Goal: Participate in discussion

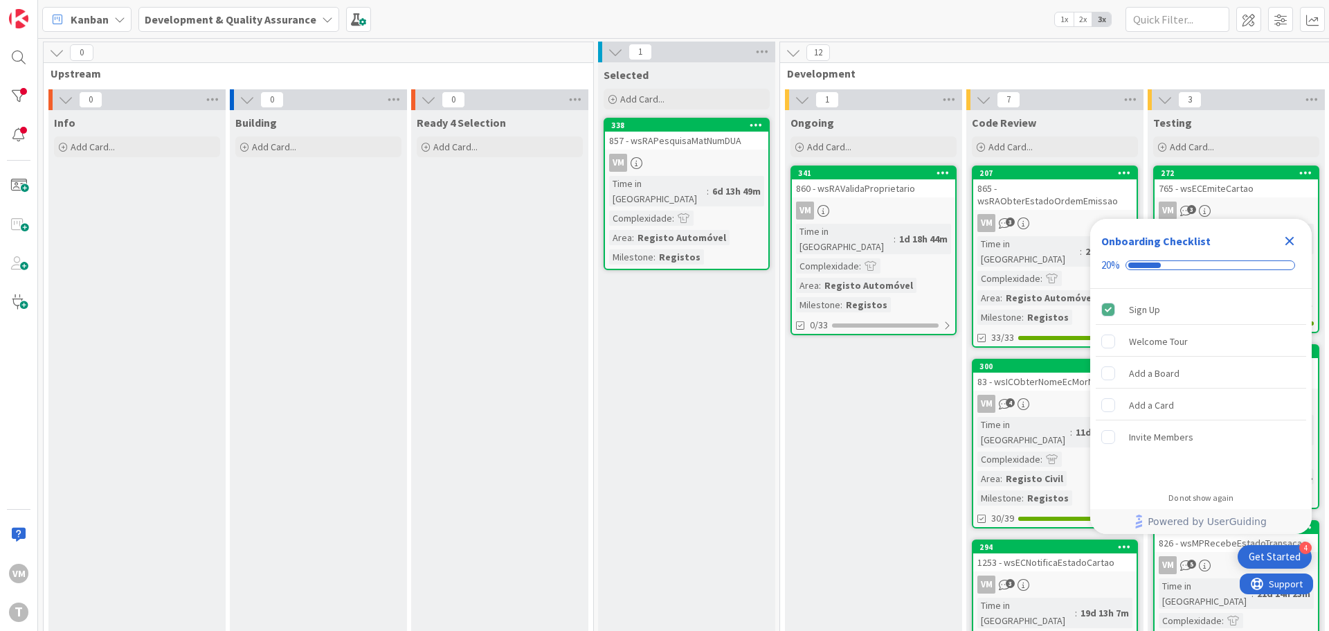
click at [878, 197] on div "860 - wsRAValidaProprietario" at bounding box center [873, 188] width 163 height 18
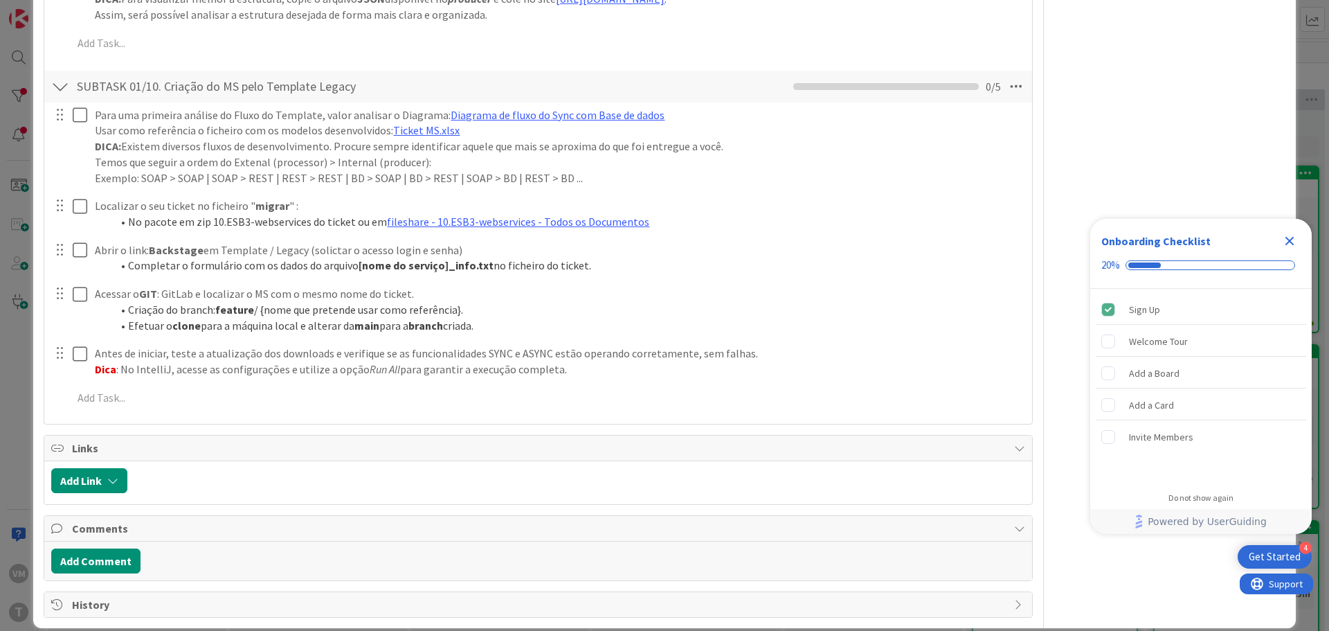
scroll to position [2620, 0]
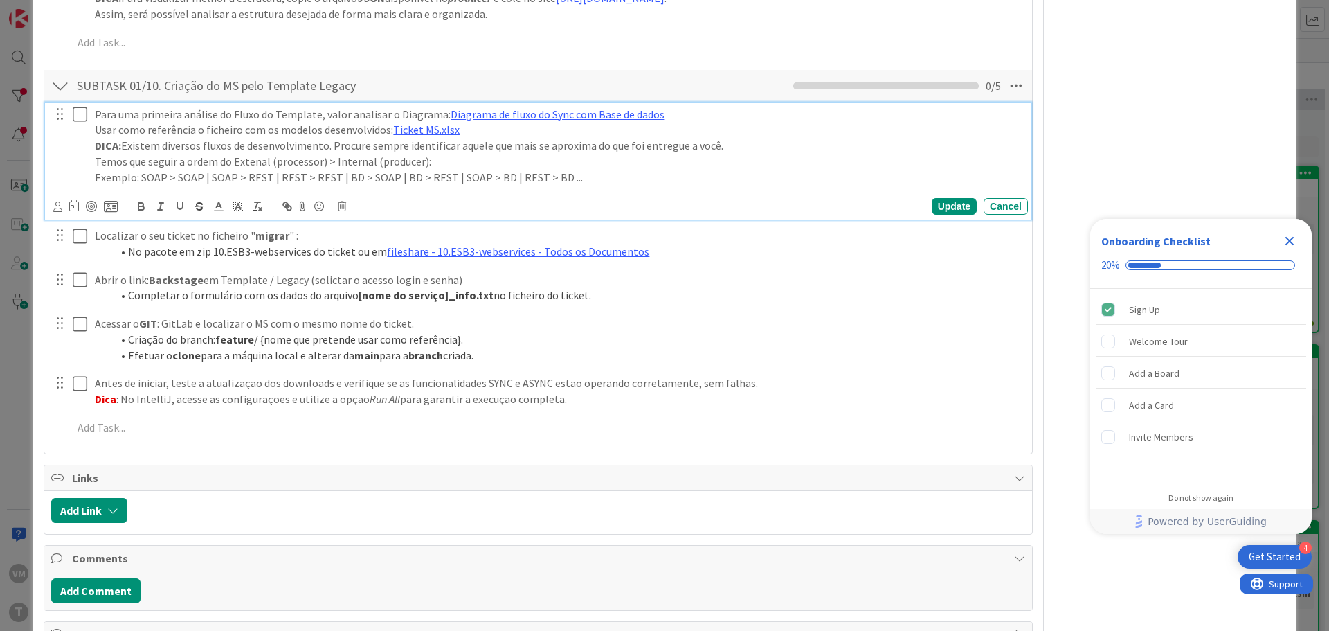
click at [78, 106] on icon at bounding box center [83, 114] width 21 height 17
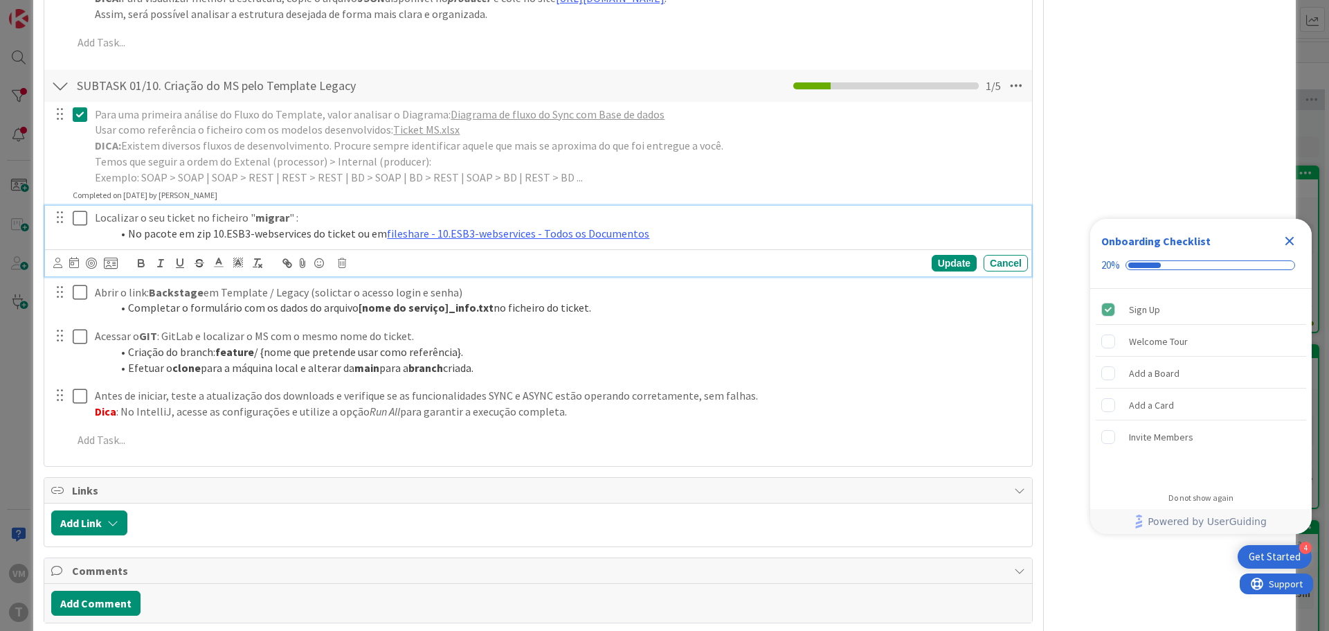
click at [74, 210] on icon at bounding box center [83, 218] width 21 height 17
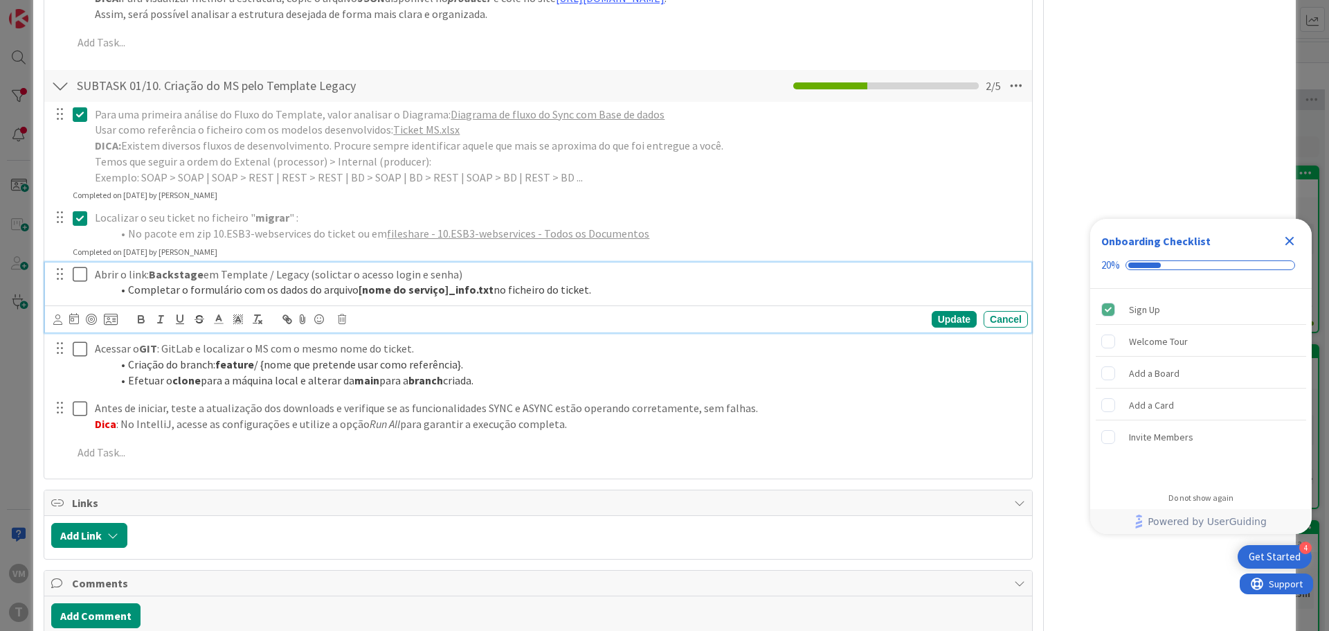
click at [85, 264] on button at bounding box center [81, 275] width 17 height 22
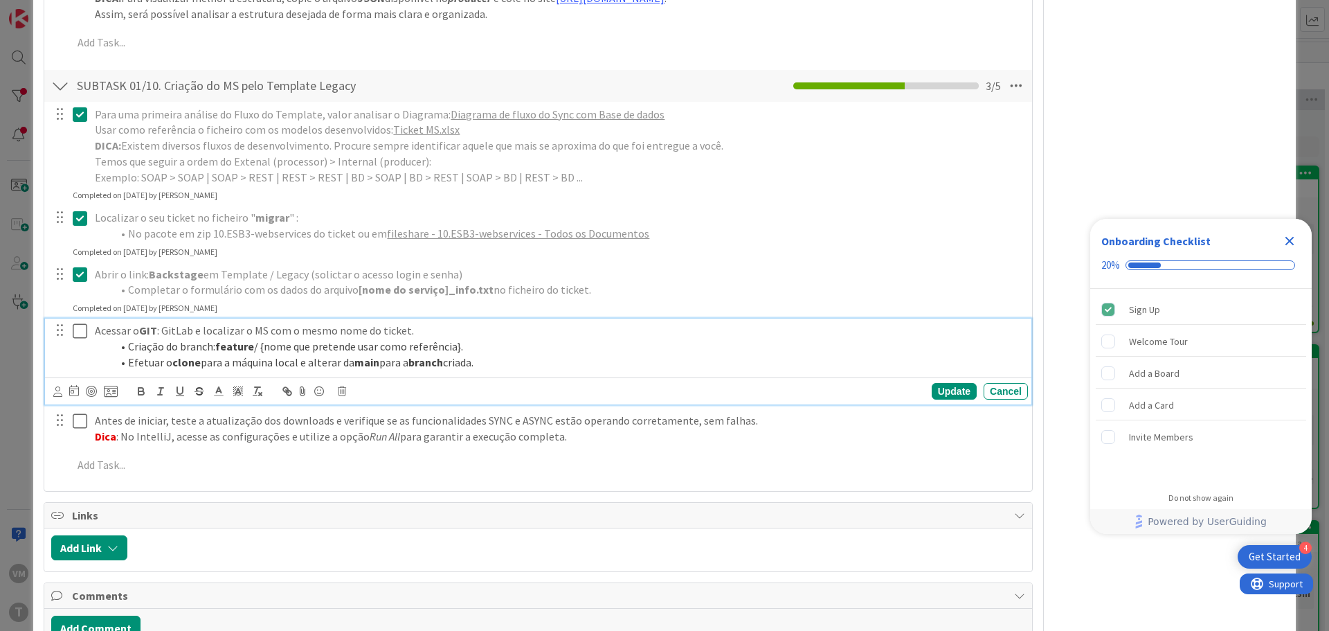
click at [81, 323] on icon at bounding box center [83, 331] width 21 height 17
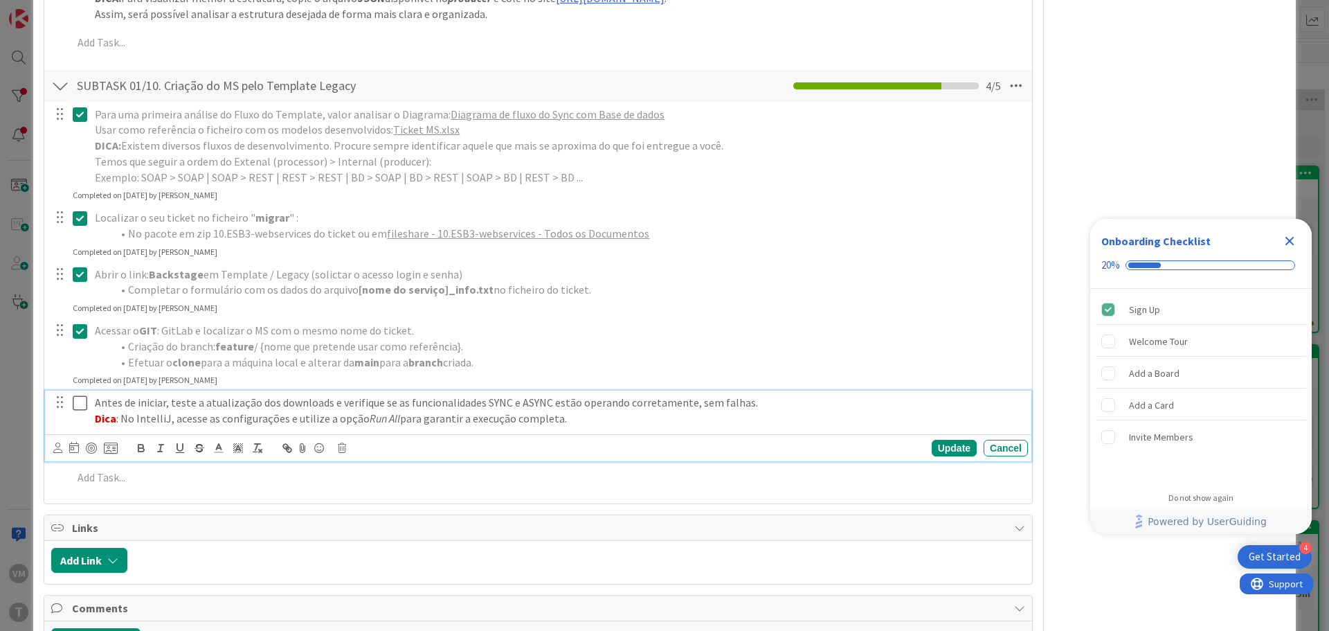
click at [78, 395] on icon at bounding box center [83, 403] width 21 height 17
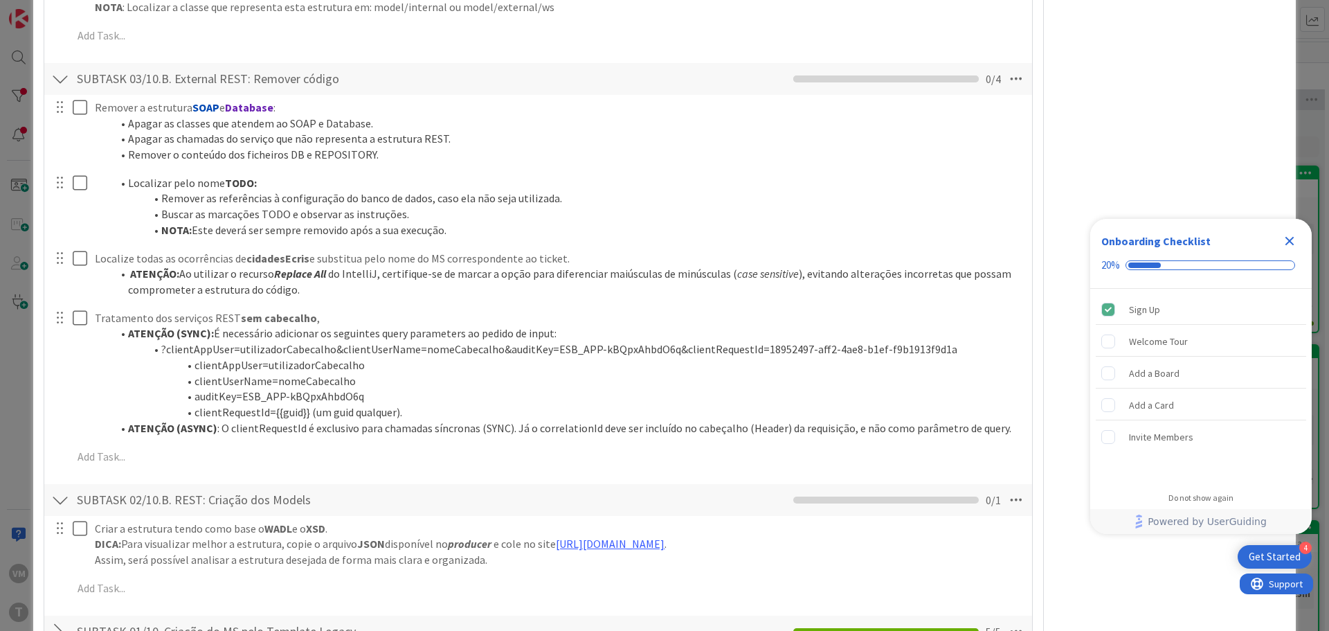
scroll to position [2030, 0]
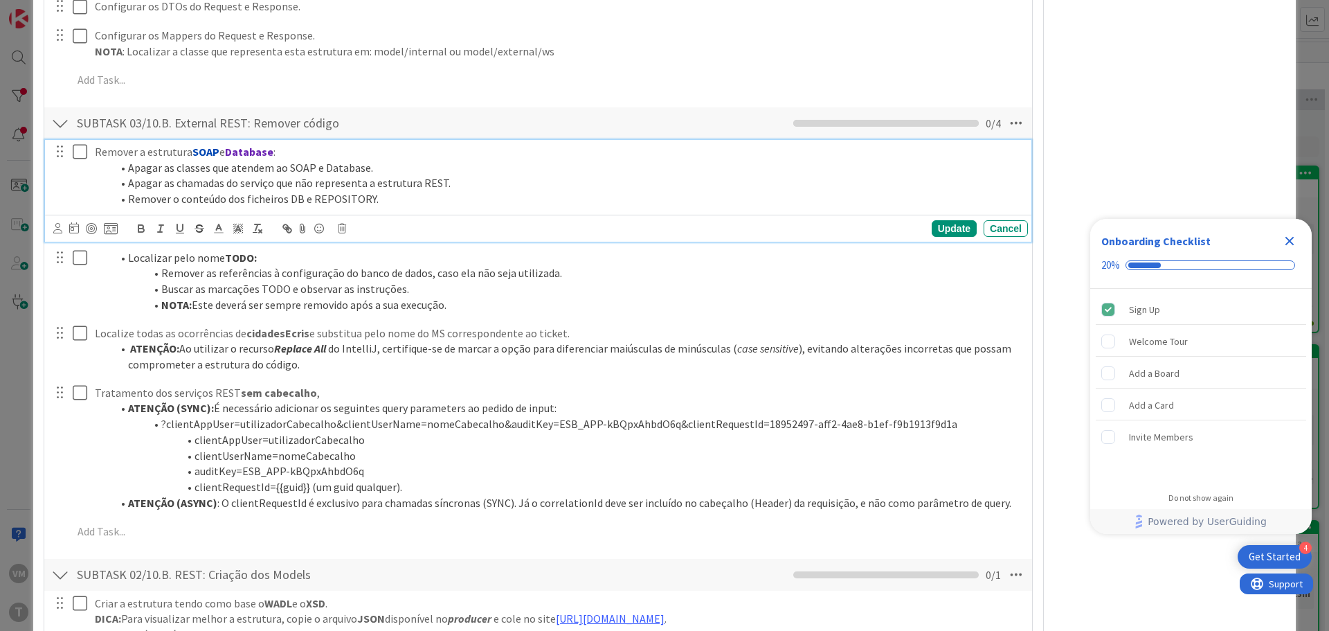
click at [84, 143] on icon at bounding box center [83, 151] width 21 height 17
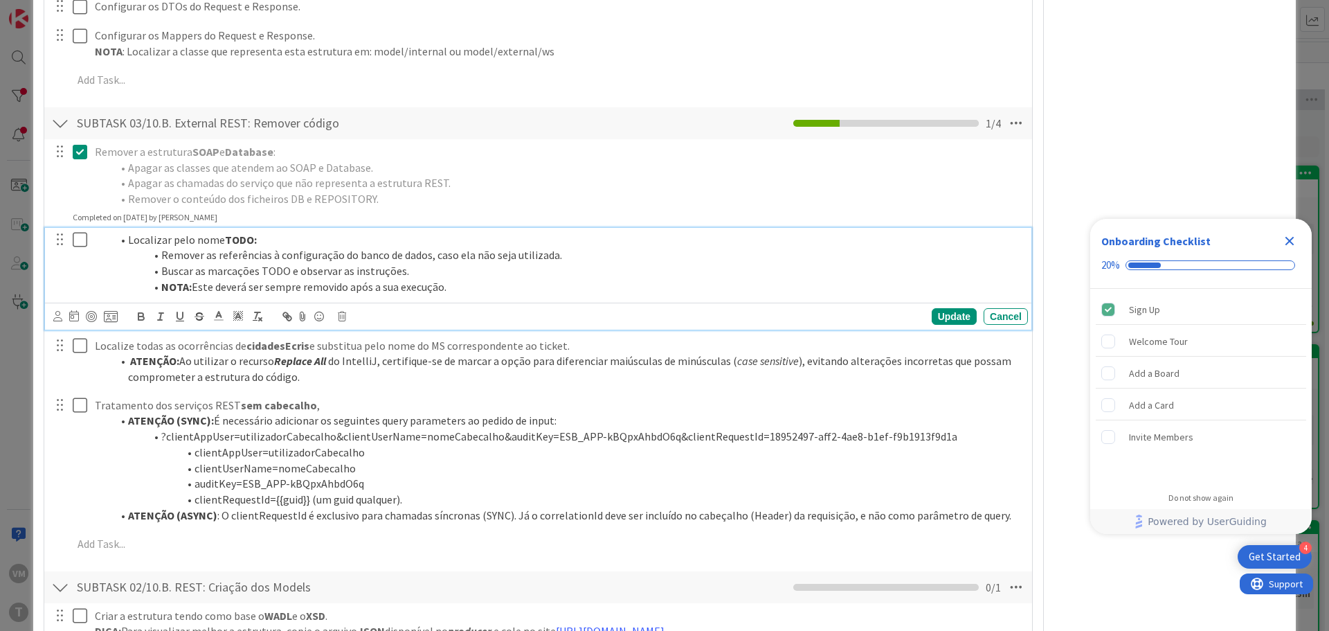
click at [77, 231] on icon at bounding box center [83, 239] width 21 height 17
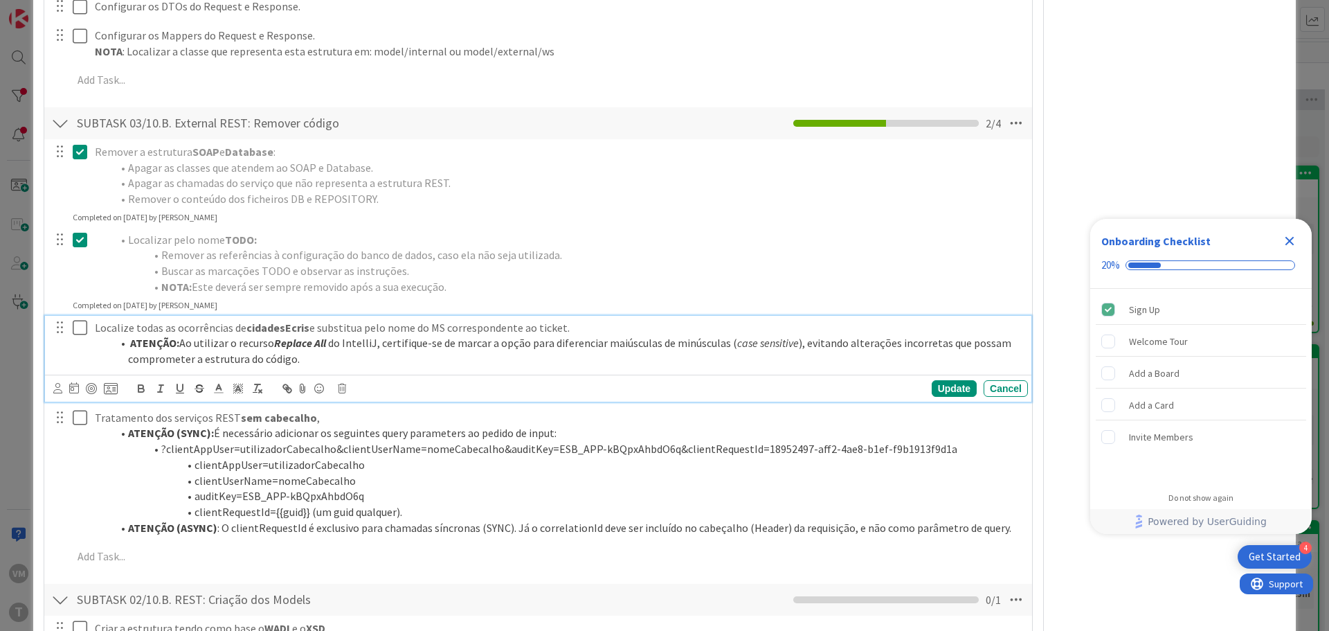
click at [77, 319] on icon at bounding box center [83, 327] width 21 height 17
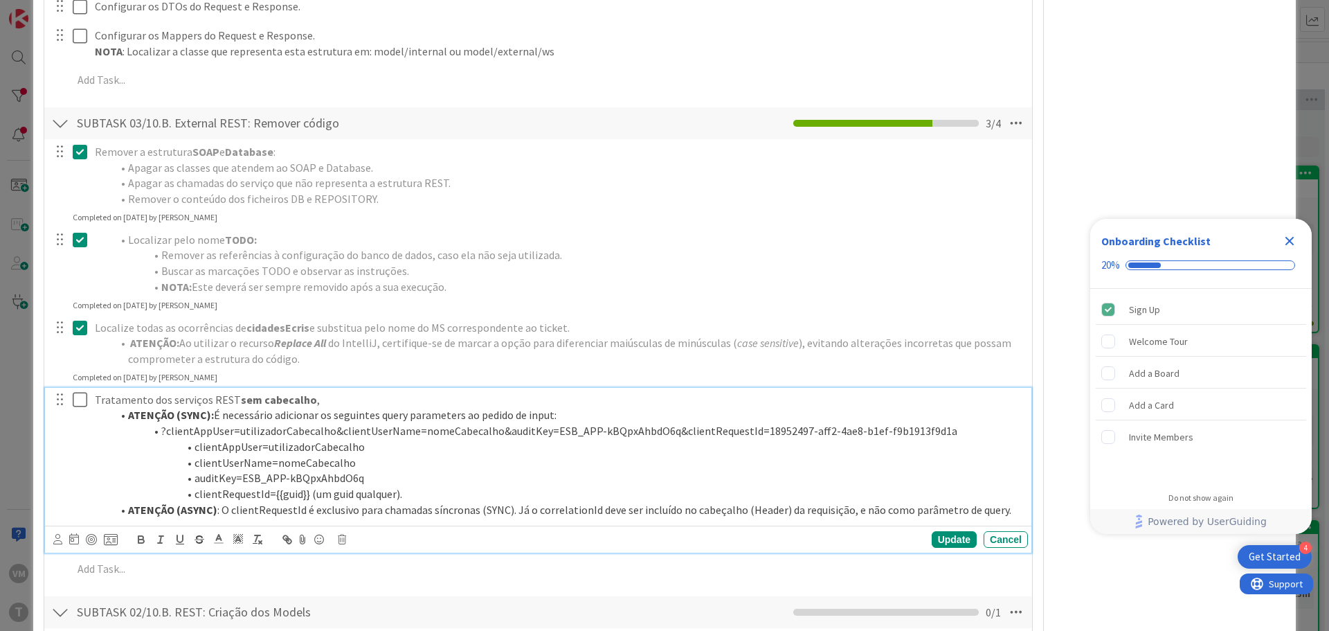
click at [75, 391] on icon at bounding box center [83, 399] width 21 height 17
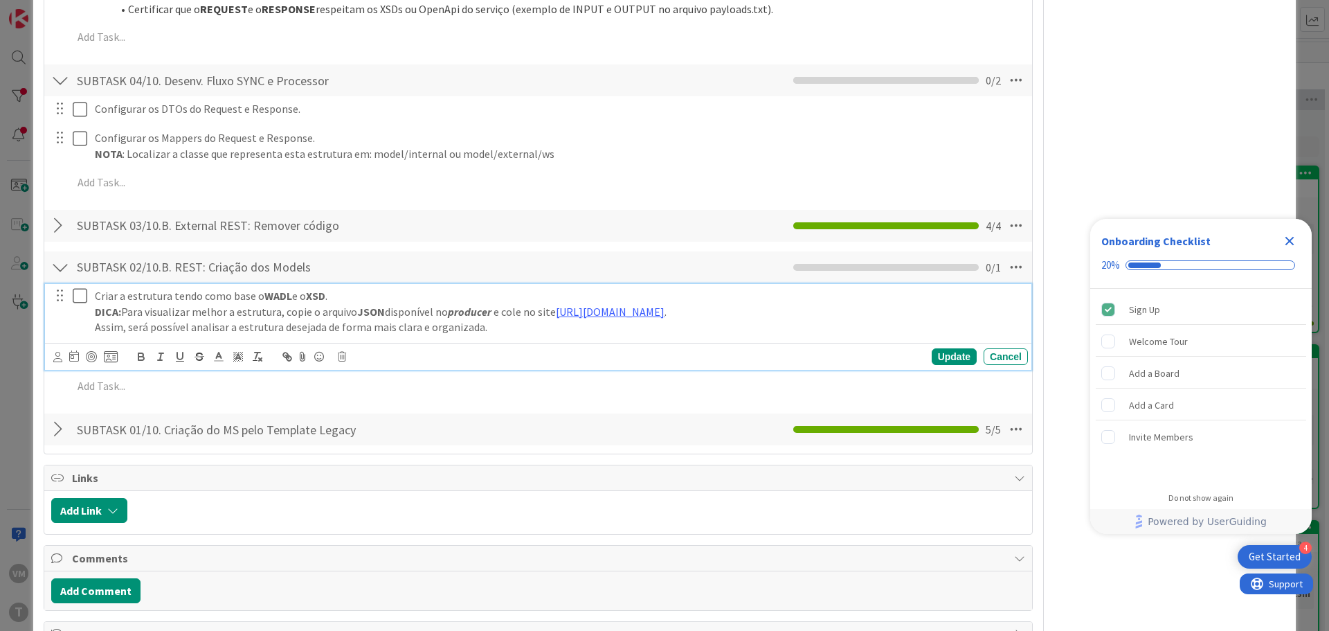
scroll to position [1958, 0]
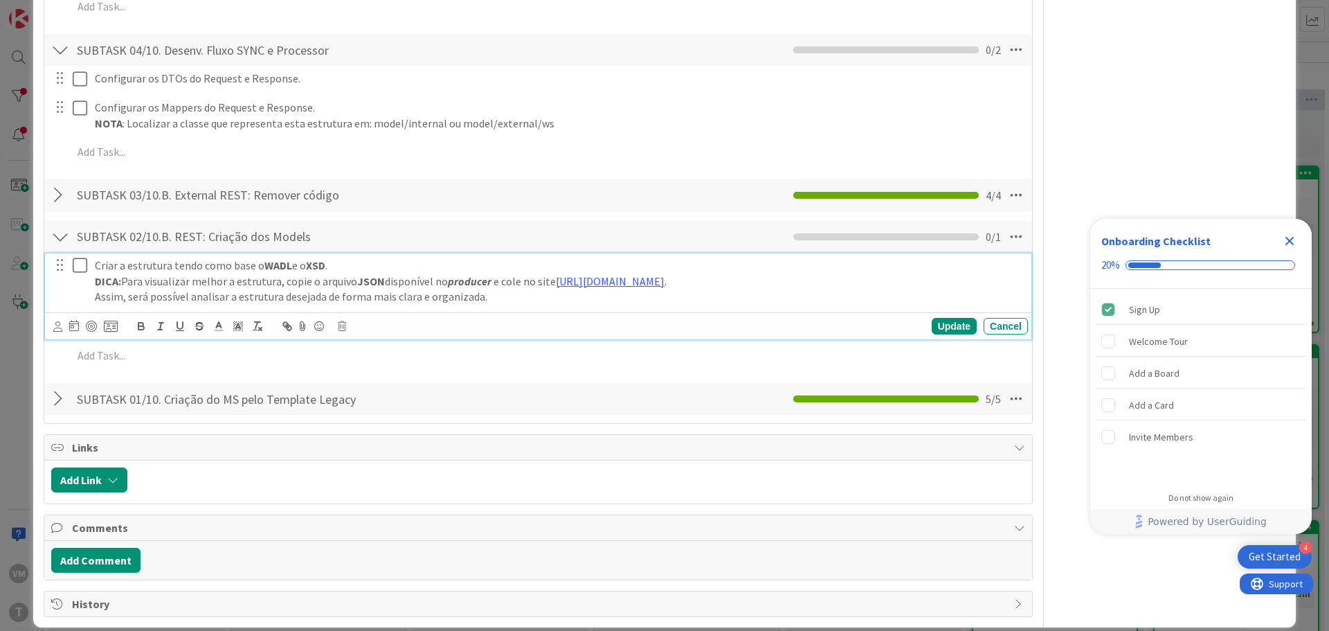
click at [83, 275] on div at bounding box center [70, 280] width 39 height 55
click at [82, 257] on icon at bounding box center [83, 265] width 21 height 17
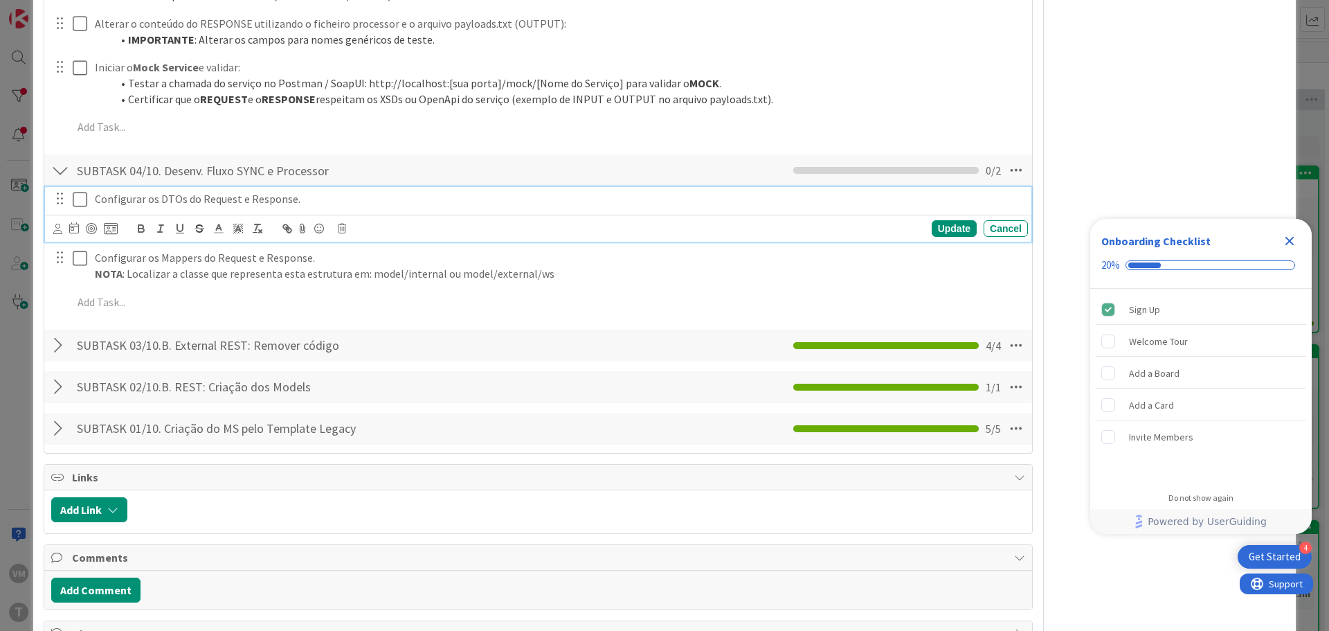
scroll to position [1868, 0]
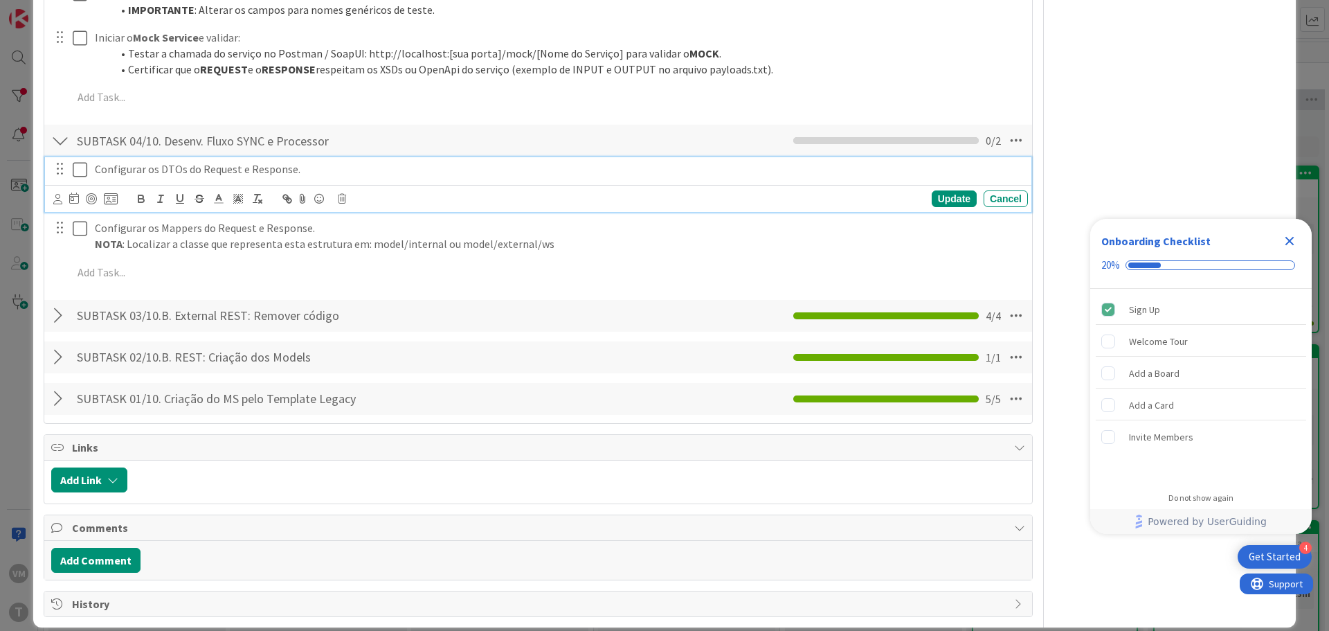
click at [79, 180] on div "Configurar os DTOs do Request e Response. Update Cancel" at bounding box center [538, 184] width 986 height 55
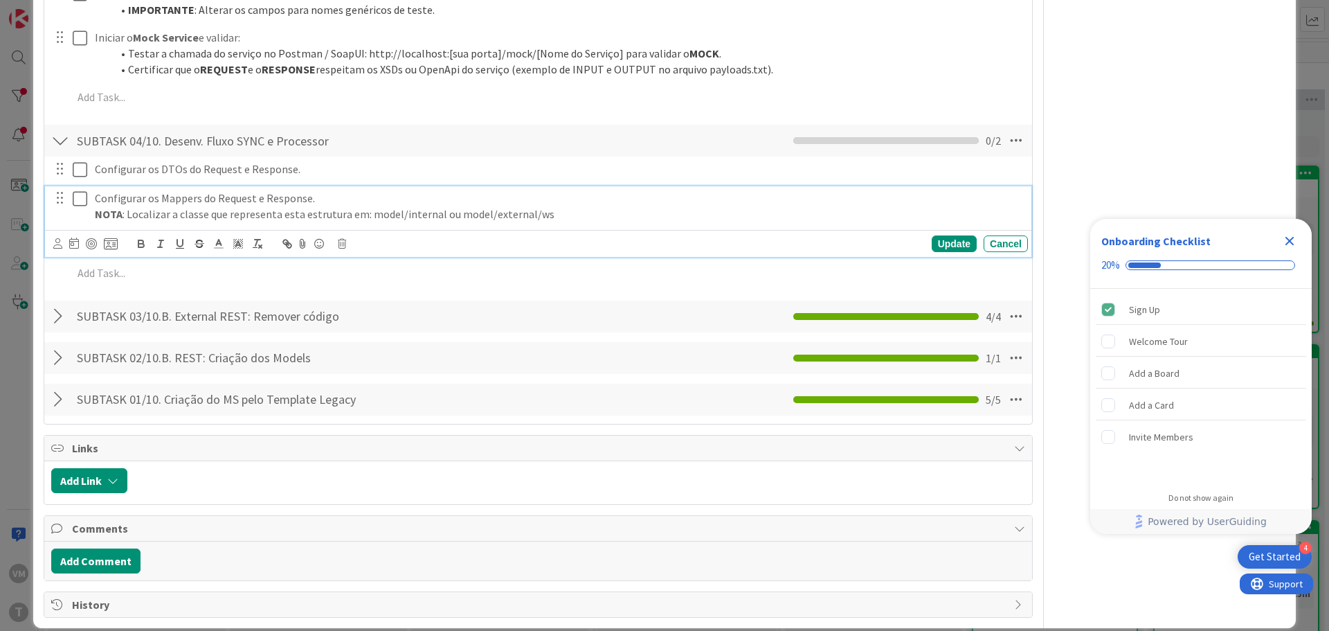
click at [81, 211] on div "Configurar os Mappers do Request e Response. NOTA : Localizar a classe que repr…" at bounding box center [538, 221] width 986 height 70
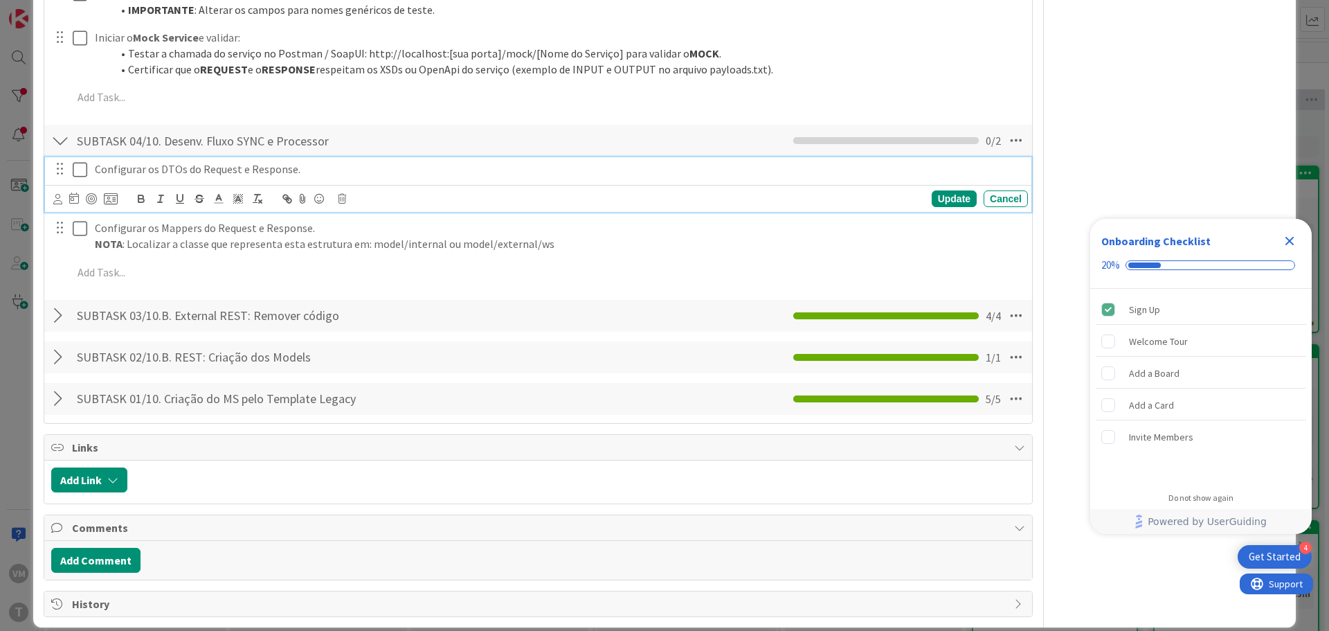
click at [77, 161] on icon at bounding box center [83, 169] width 21 height 17
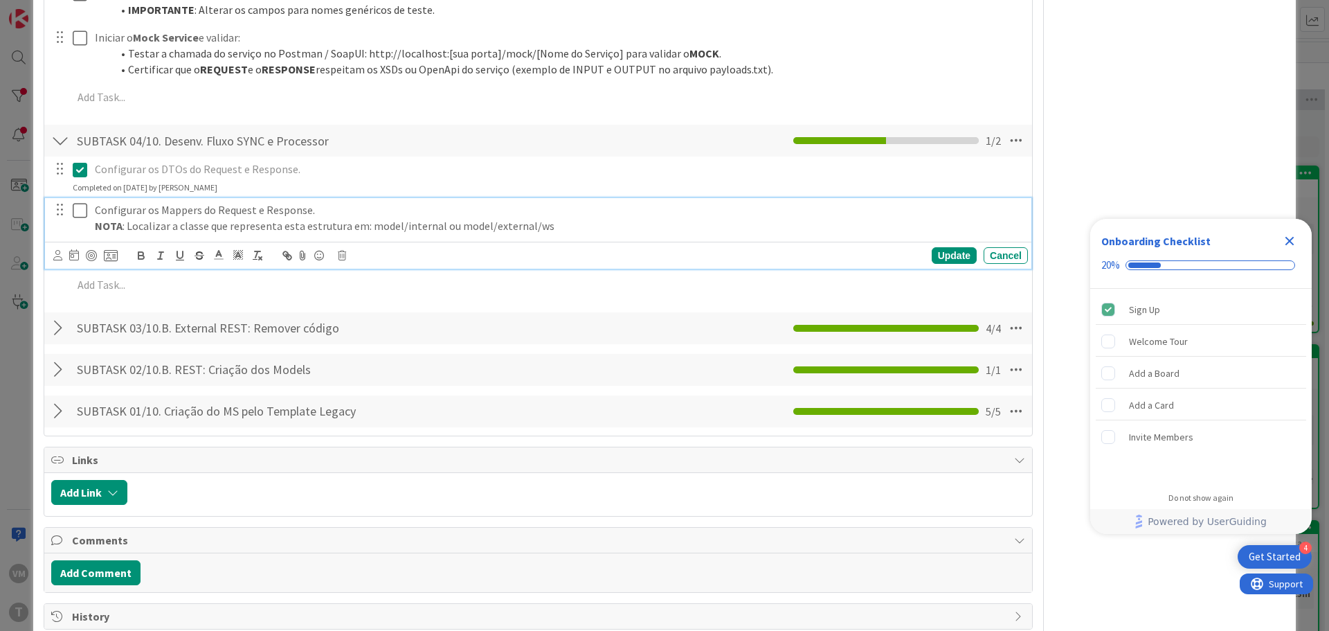
click at [86, 209] on div at bounding box center [70, 217] width 39 height 39
click at [78, 202] on icon at bounding box center [83, 210] width 21 height 17
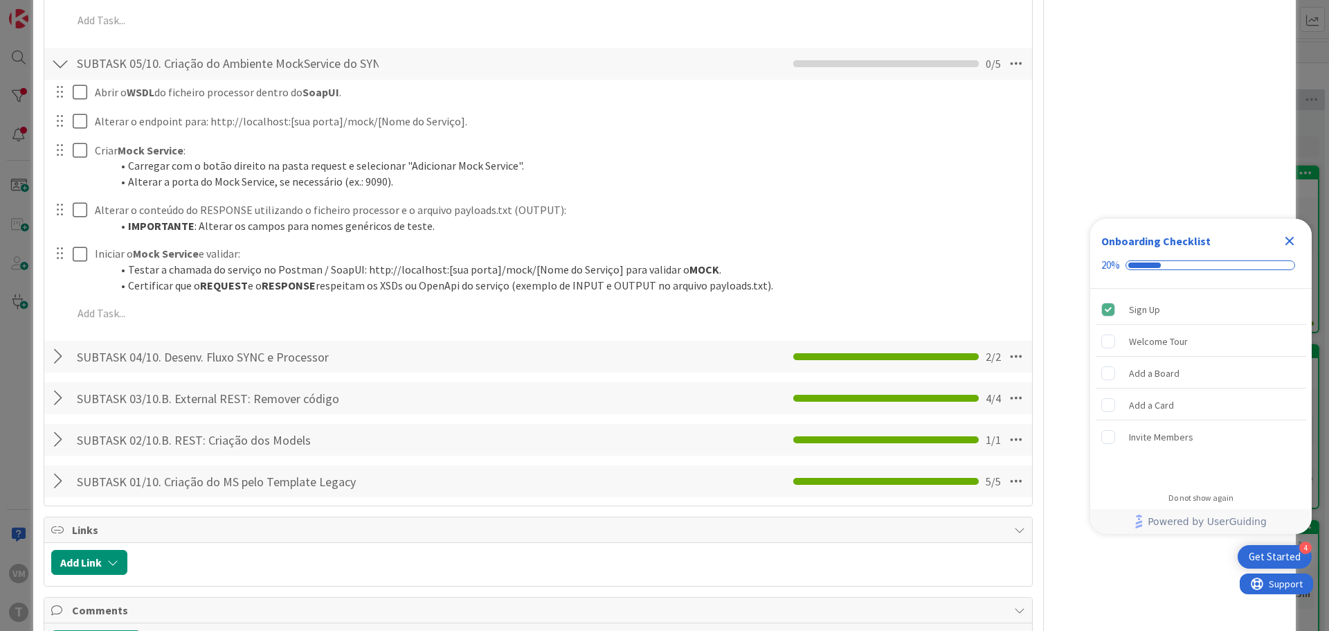
scroll to position [1596, 0]
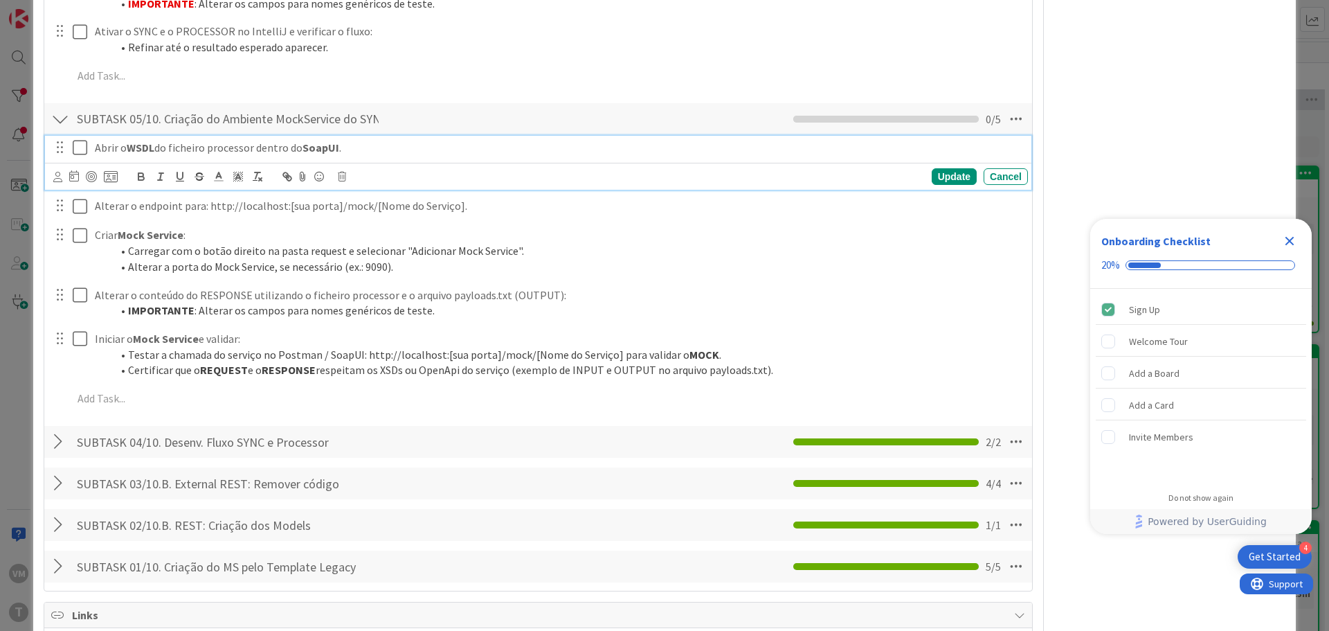
click at [84, 139] on icon at bounding box center [83, 147] width 21 height 17
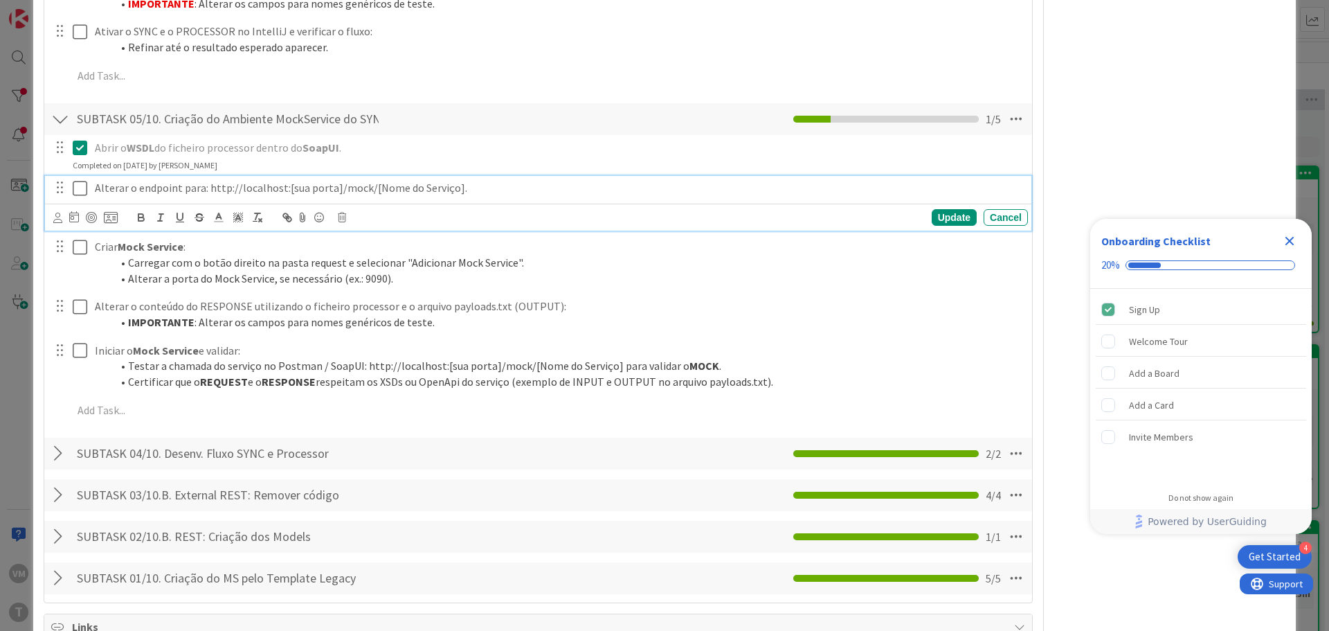
click at [82, 180] on icon at bounding box center [83, 188] width 21 height 17
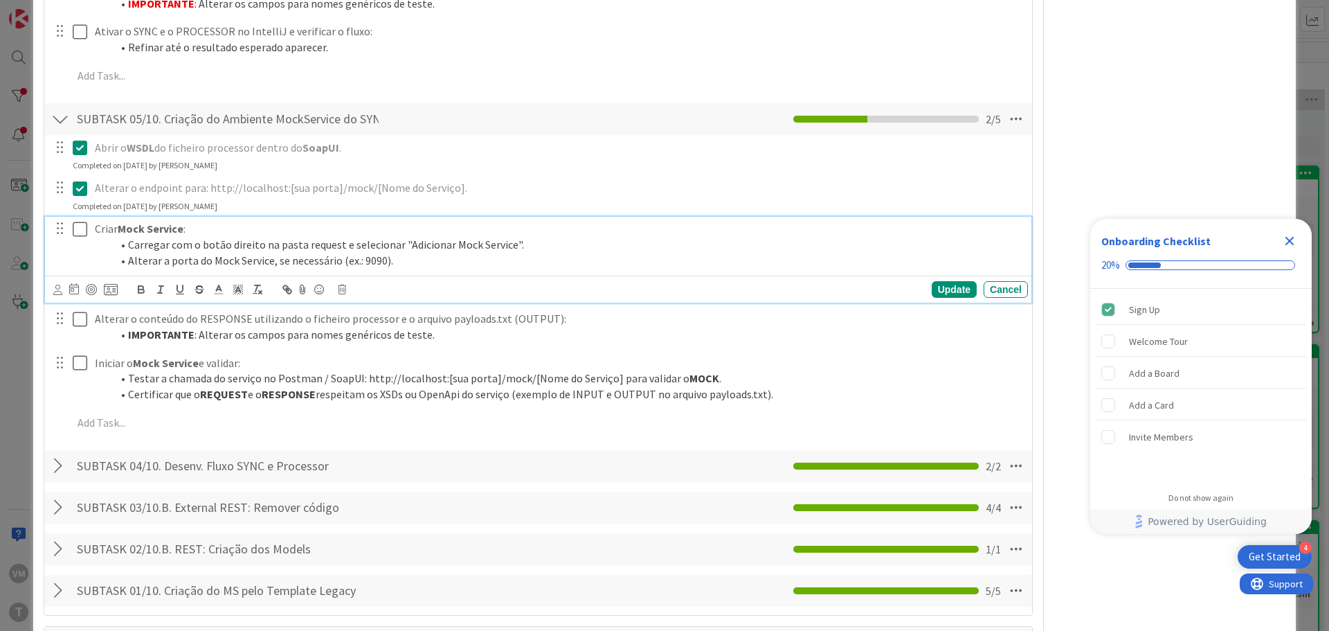
click at [78, 221] on icon at bounding box center [83, 229] width 21 height 17
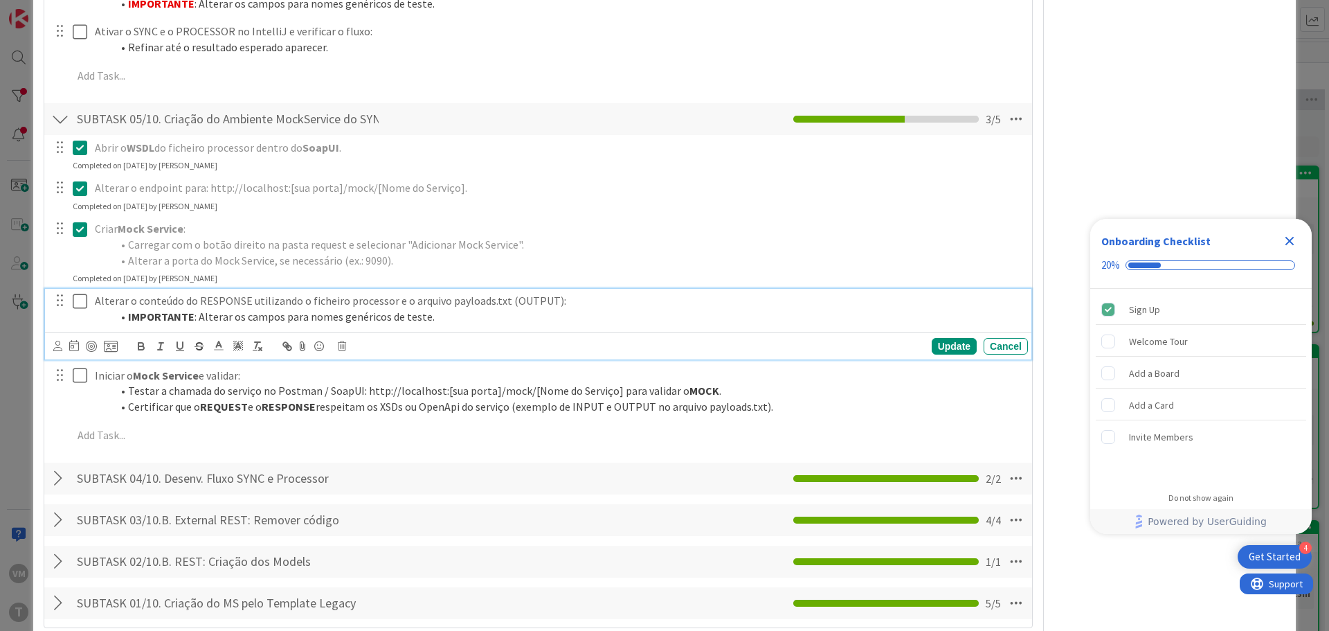
click at [78, 294] on button at bounding box center [81, 301] width 17 height 22
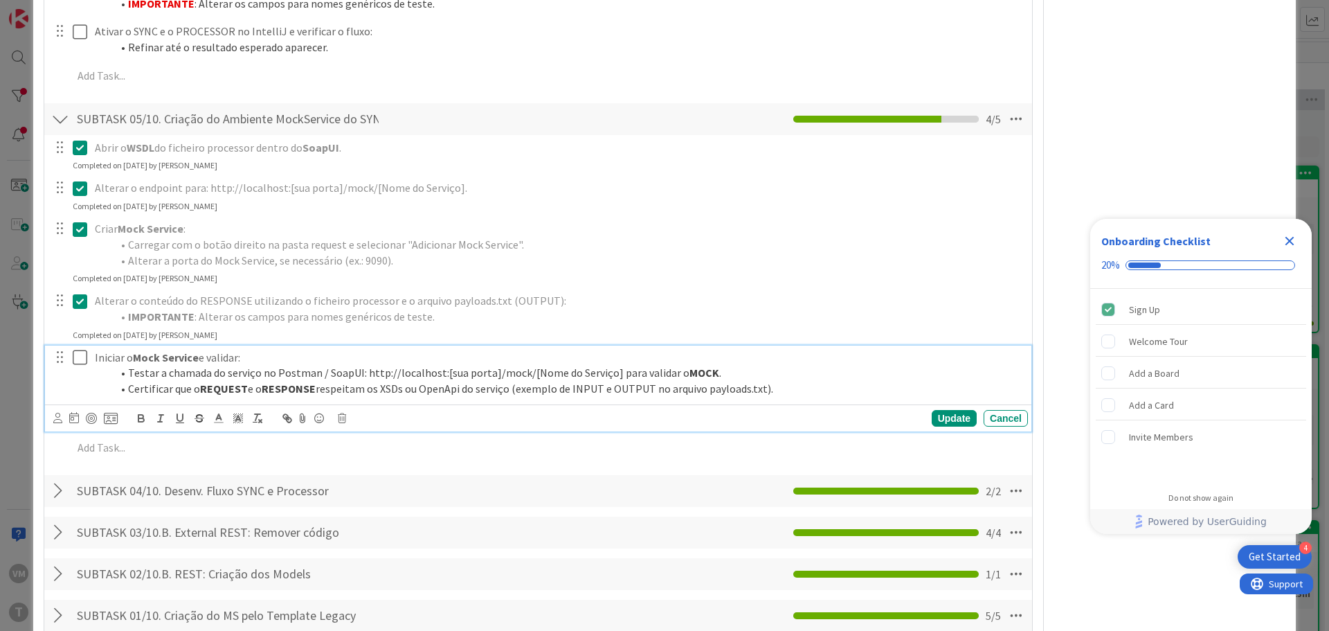
click at [74, 349] on icon at bounding box center [83, 357] width 21 height 17
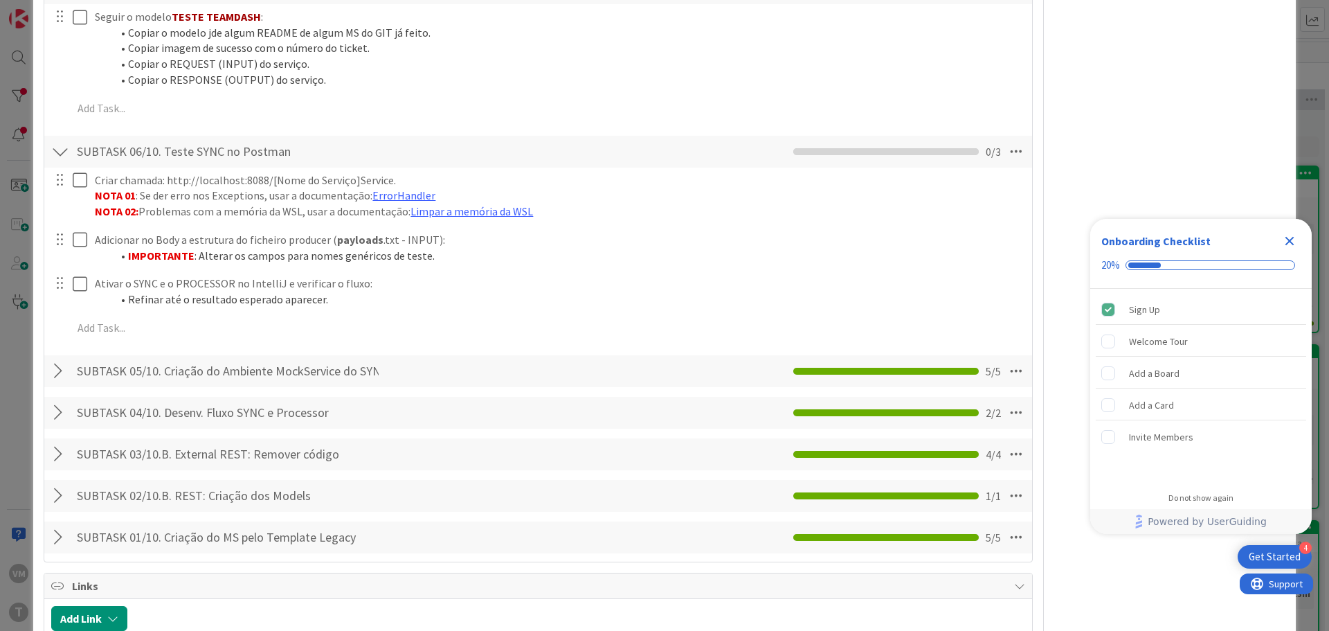
scroll to position [1483, 0]
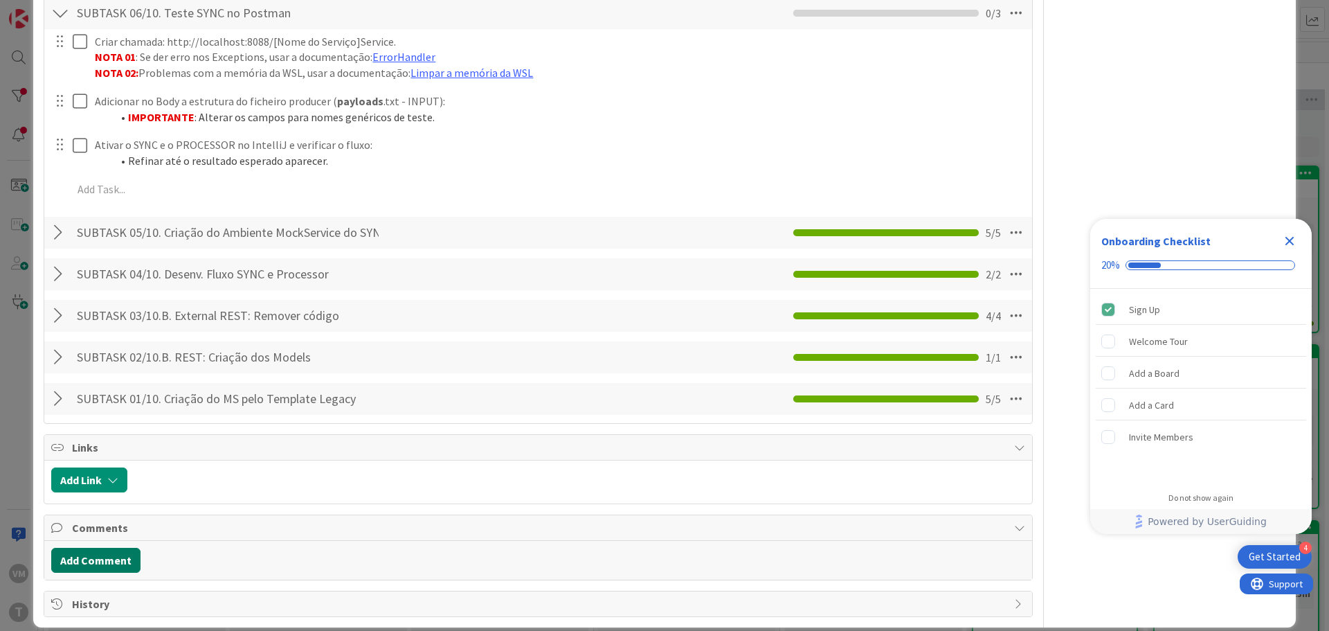
click at [94, 548] on button "Add Comment" at bounding box center [95, 560] width 89 height 25
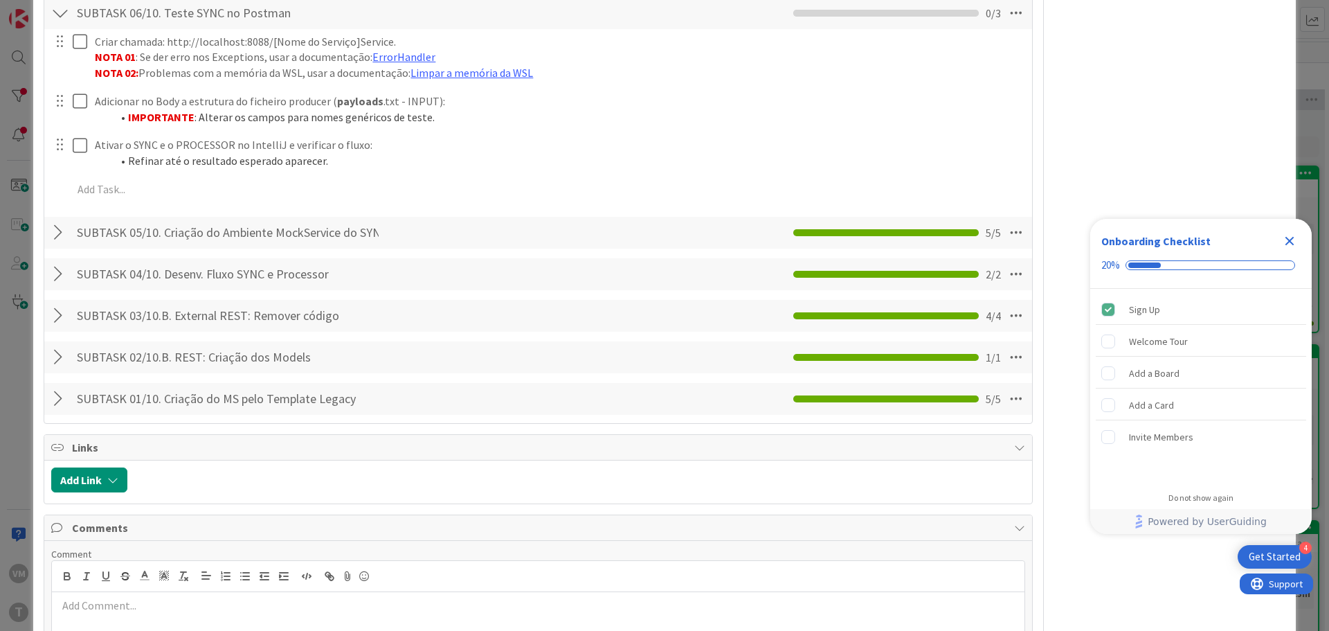
type textarea "x"
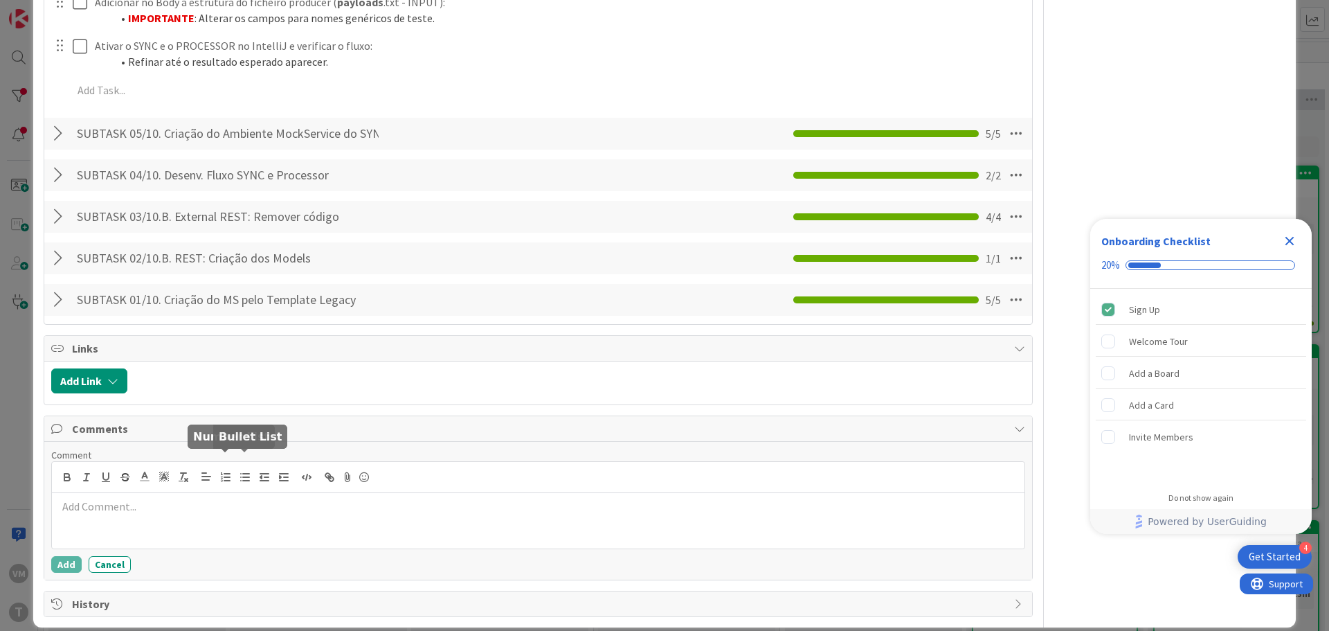
click at [237, 469] on button "button" at bounding box center [244, 477] width 19 height 17
click at [227, 471] on icon "button" at bounding box center [225, 477] width 12 height 12
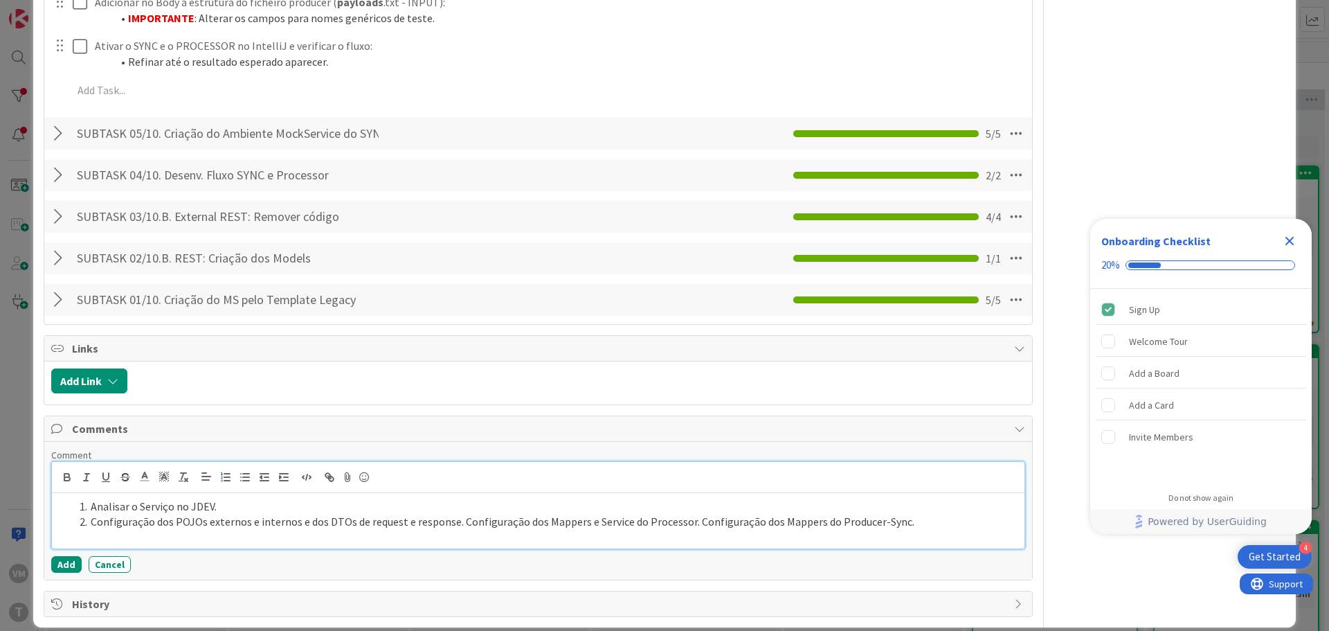
click at [458, 514] on li "Configuração dos POJOs externos e internos e dos DTOs de request e response. Co…" at bounding box center [546, 522] width 945 height 16
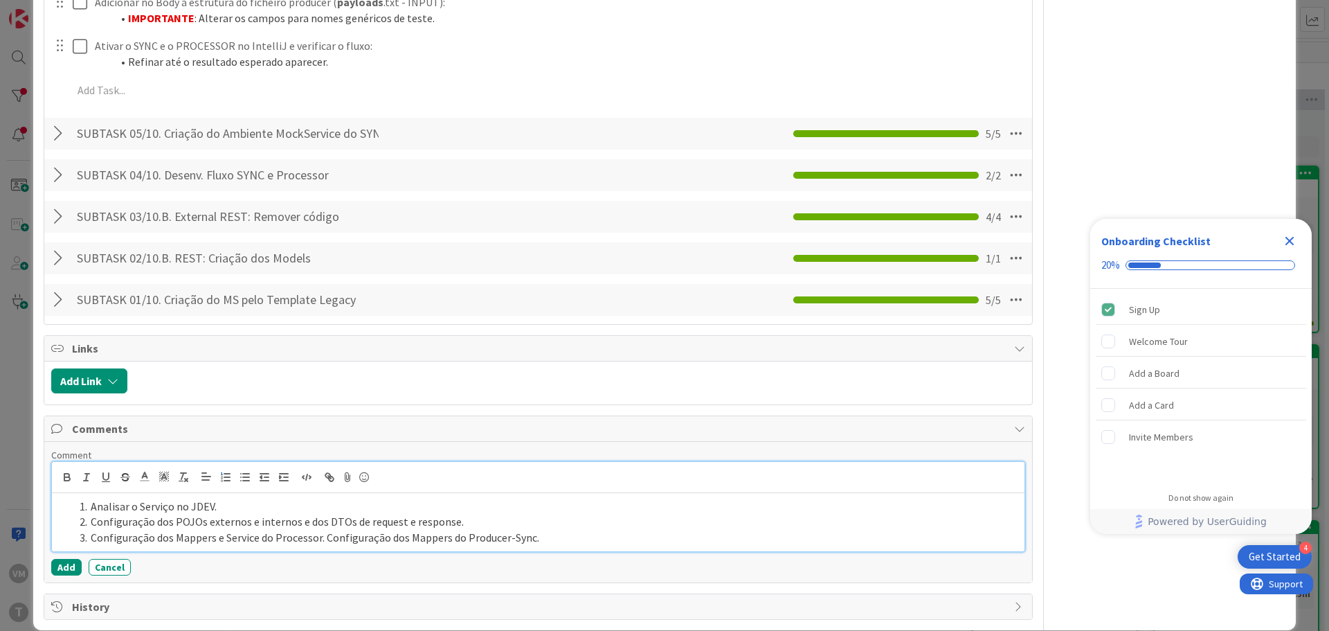
click at [320, 530] on li "Configuração dos Mappers e Service do Processor. Configuração dos Mappers do Pr…" at bounding box center [546, 538] width 945 height 16
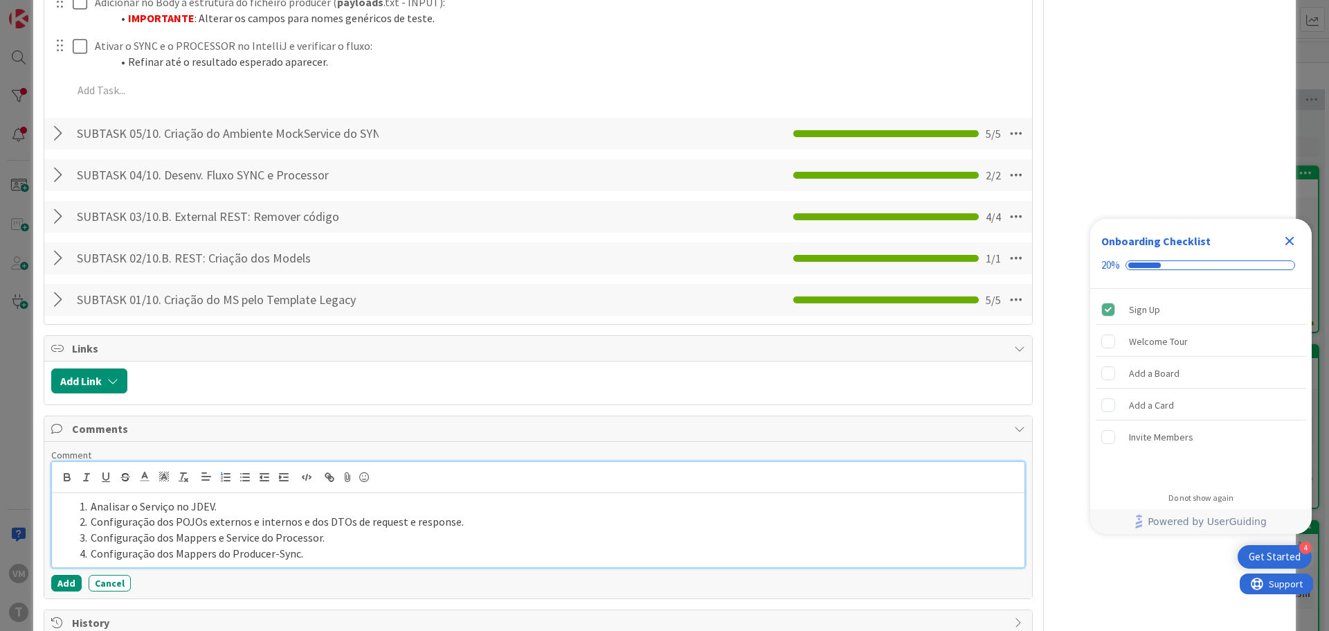
click at [332, 548] on div "Analisar o Serviço no JDEV. Configuração dos POJOs externos e internos e dos DT…" at bounding box center [538, 530] width 973 height 74
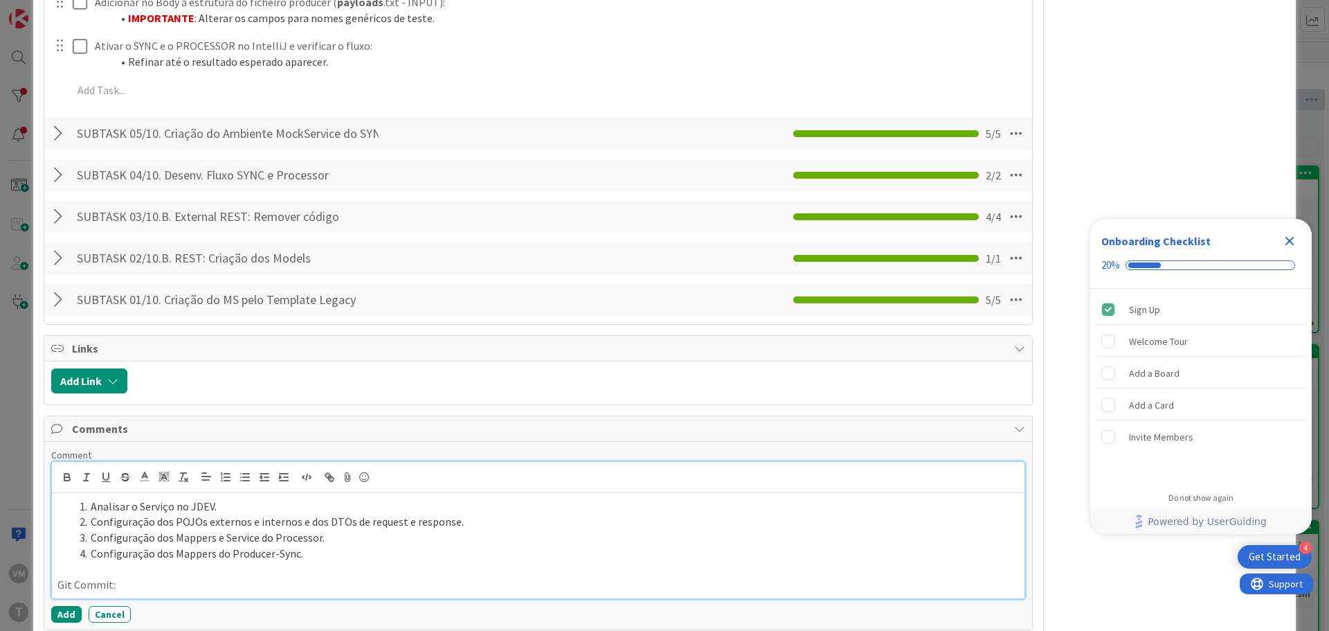
click at [162, 582] on div "Analisar o Serviço no JDEV. Configuração dos POJOs externos e internos e dos DT…" at bounding box center [538, 545] width 973 height 105
click at [60, 606] on button "Add" at bounding box center [66, 614] width 30 height 17
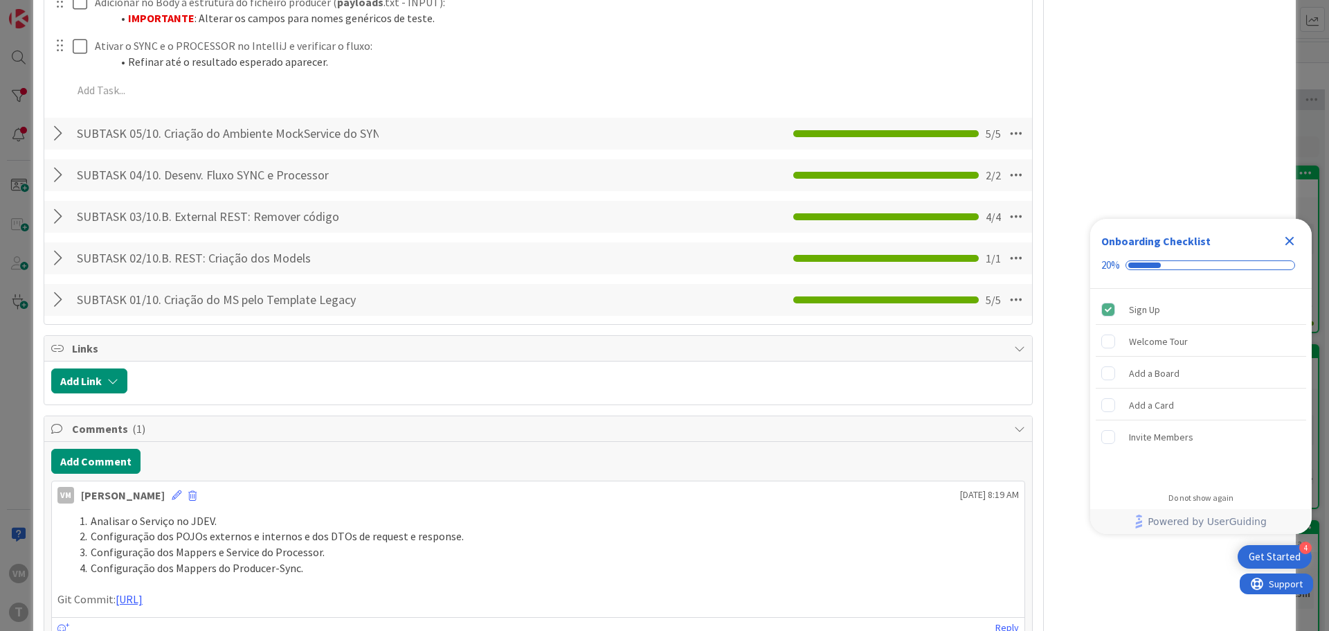
type textarea "x"
